Goal: Task Accomplishment & Management: Manage account settings

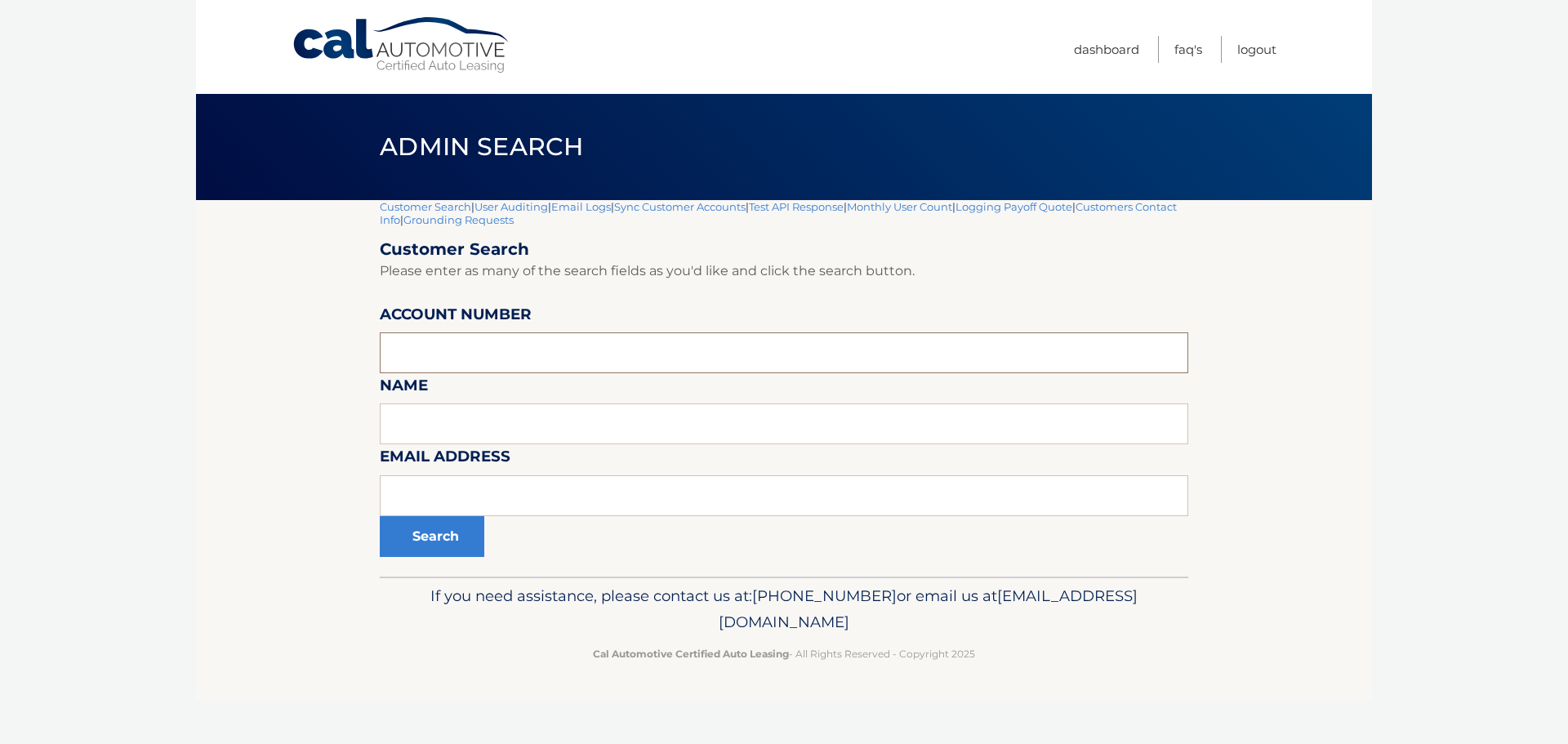
click at [437, 356] on input "text" at bounding box center [784, 353] width 809 height 41
type input "44455505583"
click at [380, 516] on button "Search" at bounding box center [432, 537] width 105 height 41
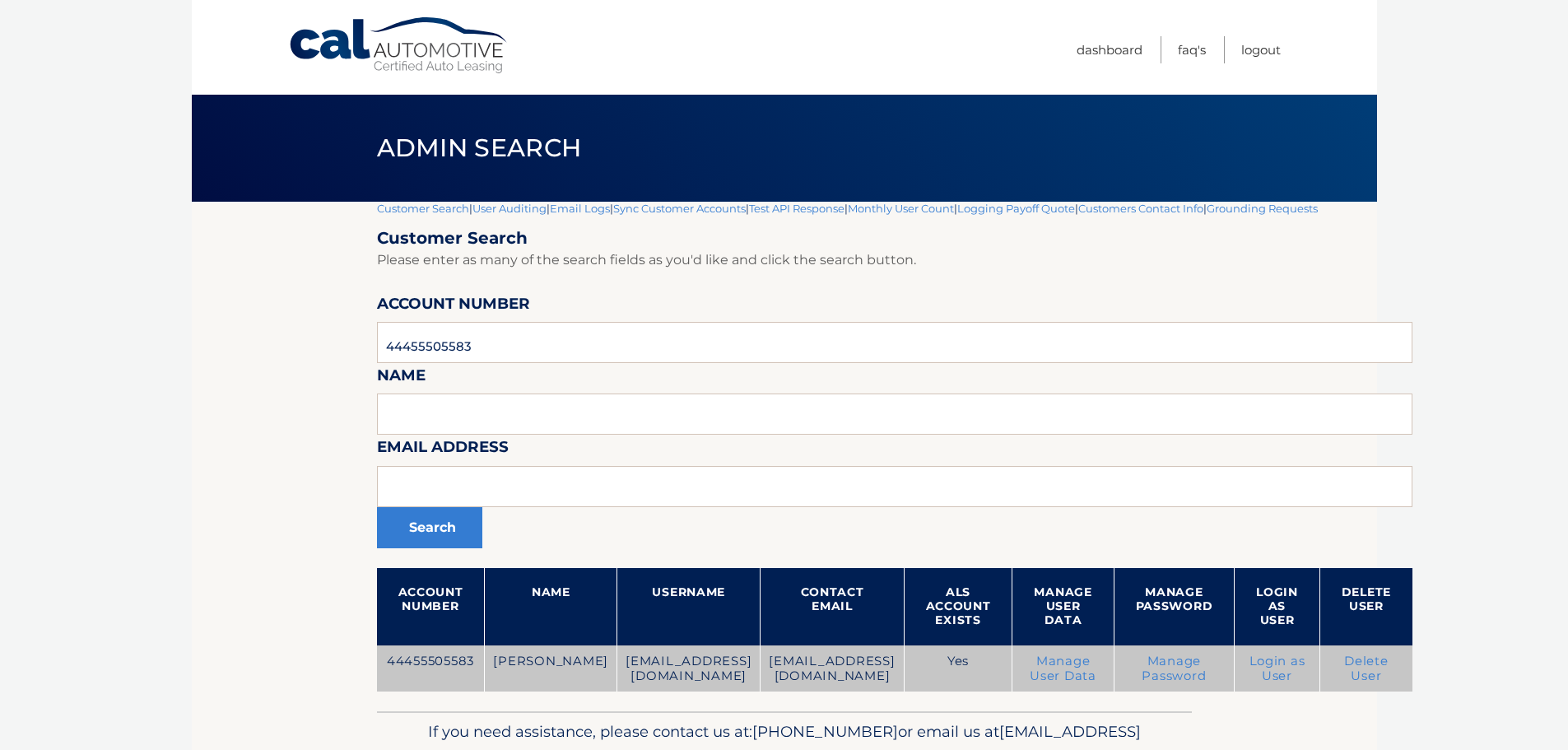
click at [1344, 678] on link "Delete User" at bounding box center [1366, 667] width 44 height 29
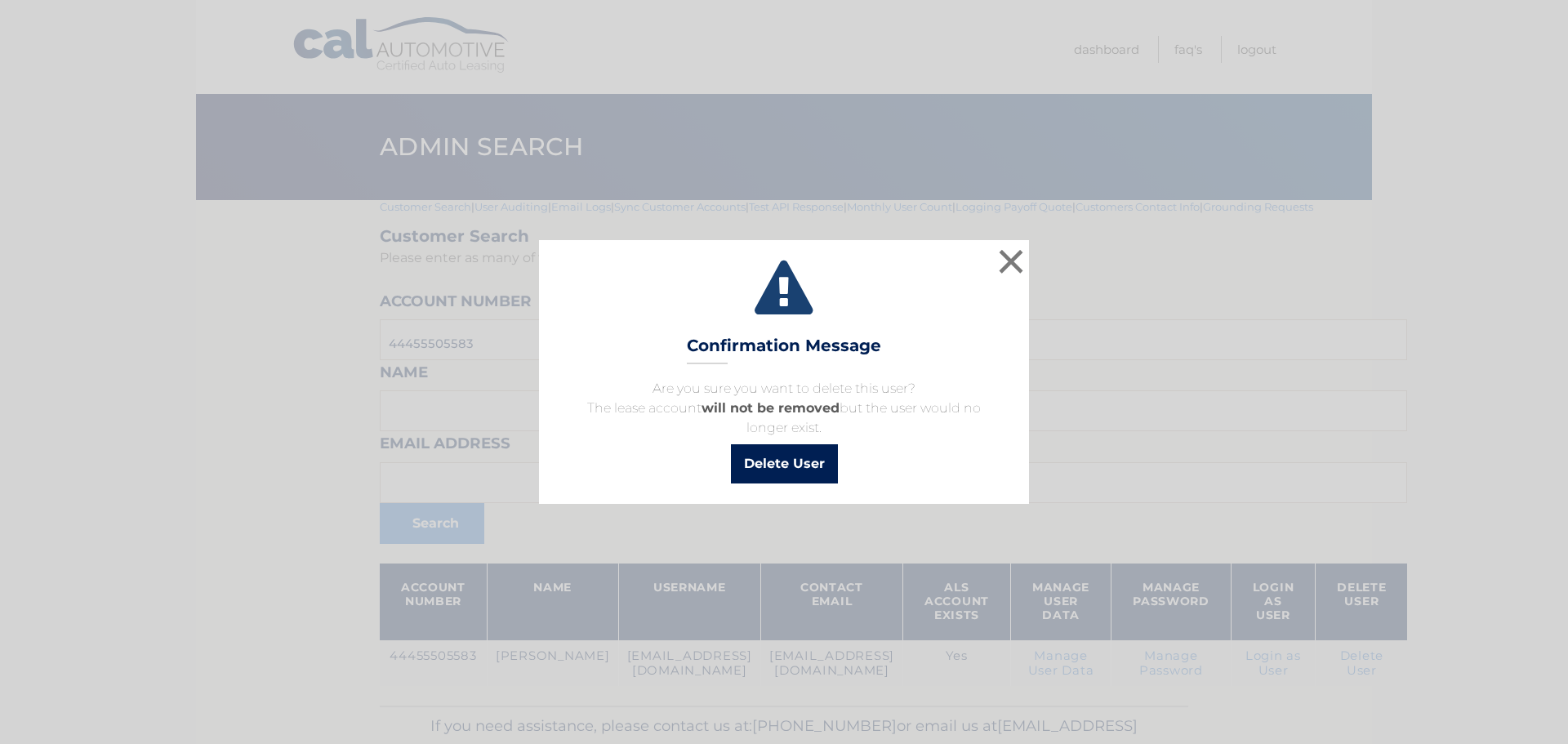
click at [779, 468] on button "Delete User" at bounding box center [784, 464] width 107 height 39
